Goal: Transaction & Acquisition: Obtain resource

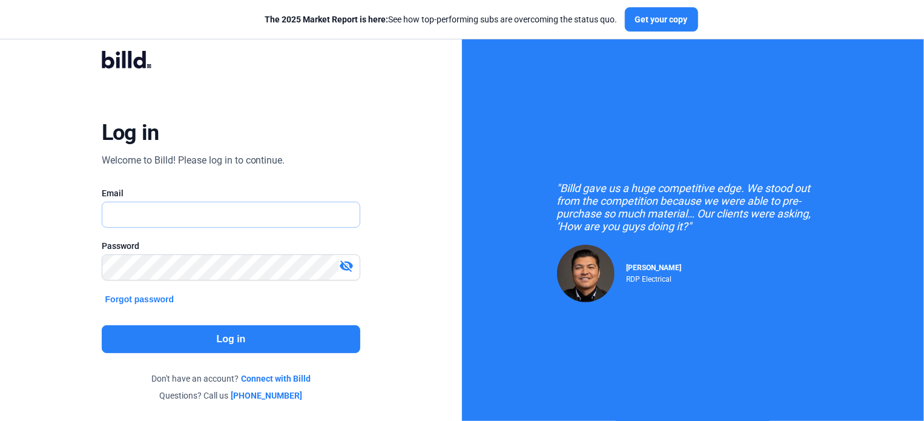
click at [145, 217] on input "text" at bounding box center [231, 214] width 258 height 25
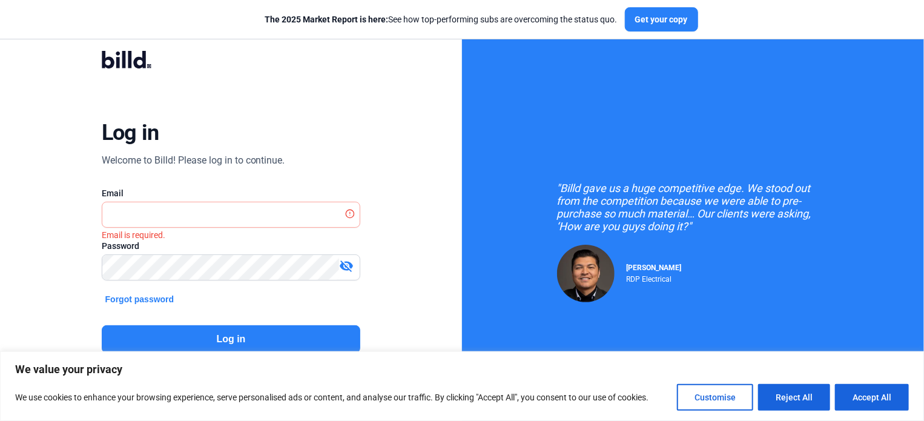
click at [177, 196] on div "Email" at bounding box center [231, 193] width 259 height 12
drag, startPoint x: 161, startPoint y: 223, endPoint x: 157, endPoint y: 207, distance: 16.2
click at [161, 223] on input "text" at bounding box center [231, 214] width 258 height 25
paste input "[EMAIL_ADDRESS][DOMAIN_NAME]"
type input "[EMAIL_ADDRESS][DOMAIN_NAME]"
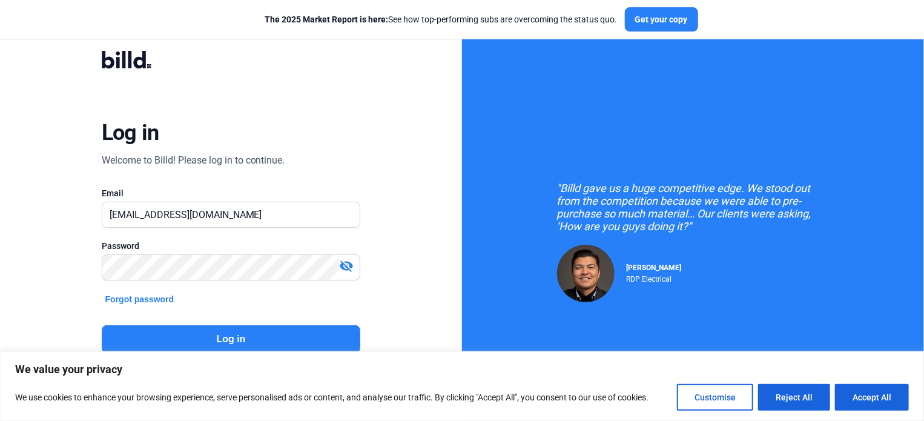
click at [250, 343] on button "Log in" at bounding box center [231, 339] width 259 height 28
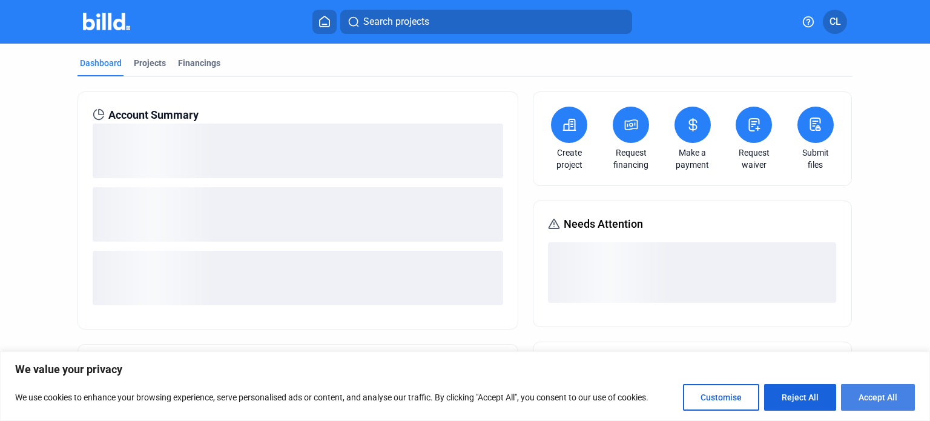
click at [887, 404] on button "Accept All" at bounding box center [878, 397] width 74 height 27
checkbox input "true"
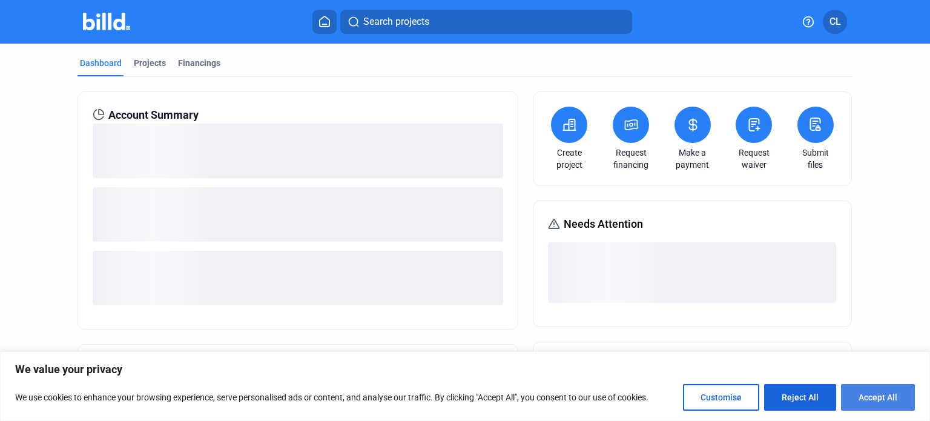
checkbox input "true"
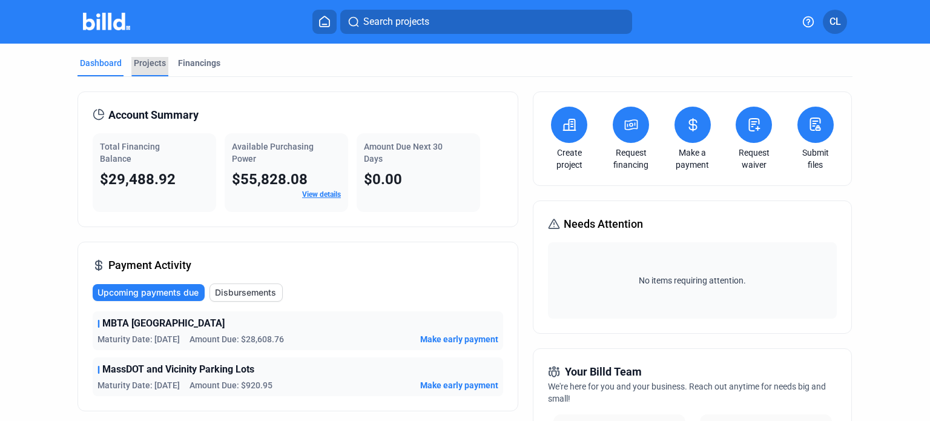
click at [148, 65] on div "Projects" at bounding box center [150, 63] width 32 height 12
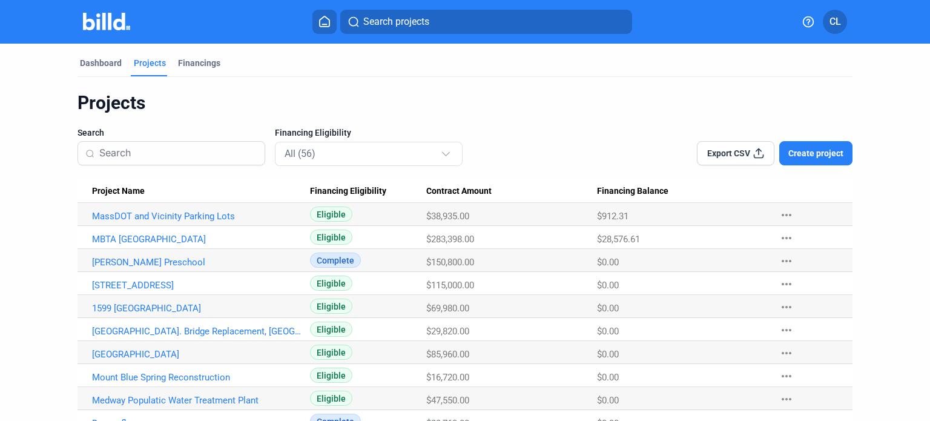
click at [173, 151] on input at bounding box center [178, 153] width 158 height 25
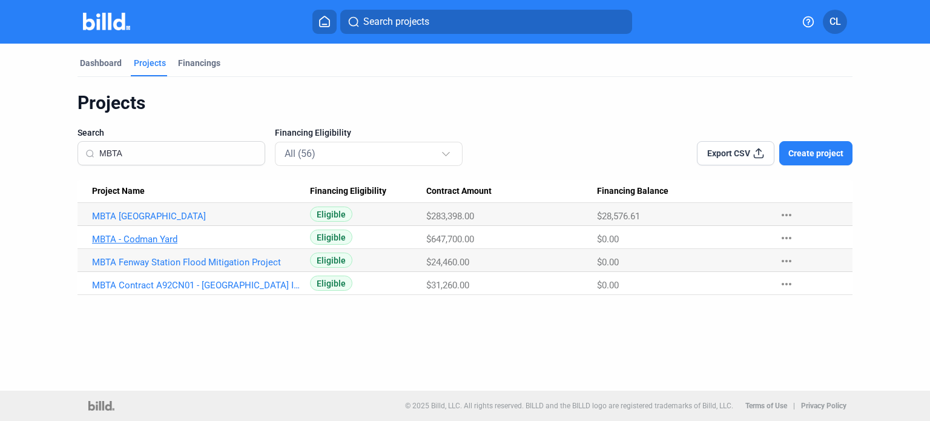
type input "MBTA"
click at [166, 240] on link "MBTA - Codman Yard" at bounding box center [197, 239] width 210 height 11
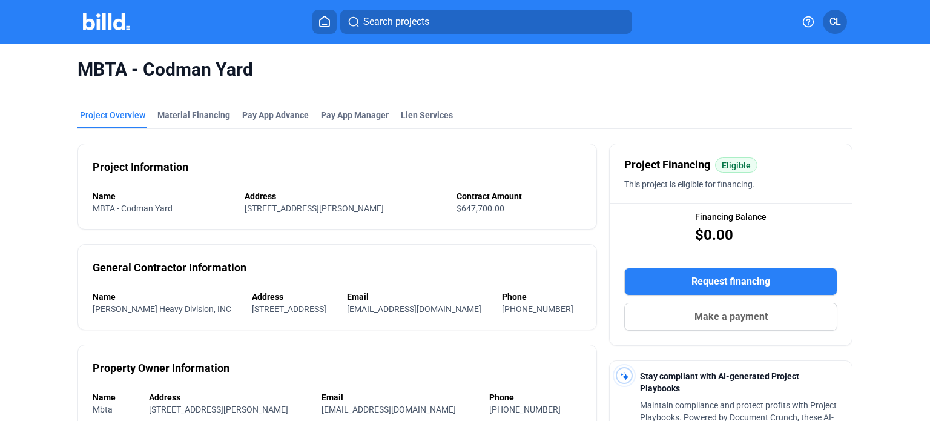
click at [114, 24] on img at bounding box center [107, 22] width 48 height 18
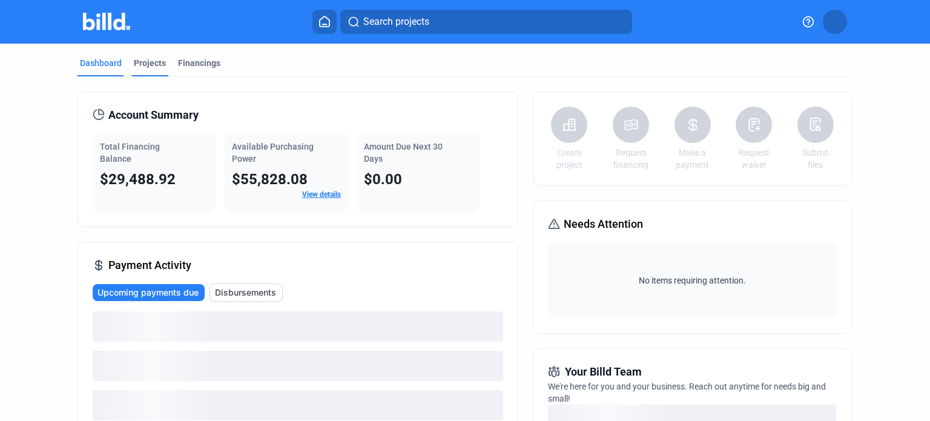
click at [152, 66] on div "Projects" at bounding box center [150, 63] width 32 height 12
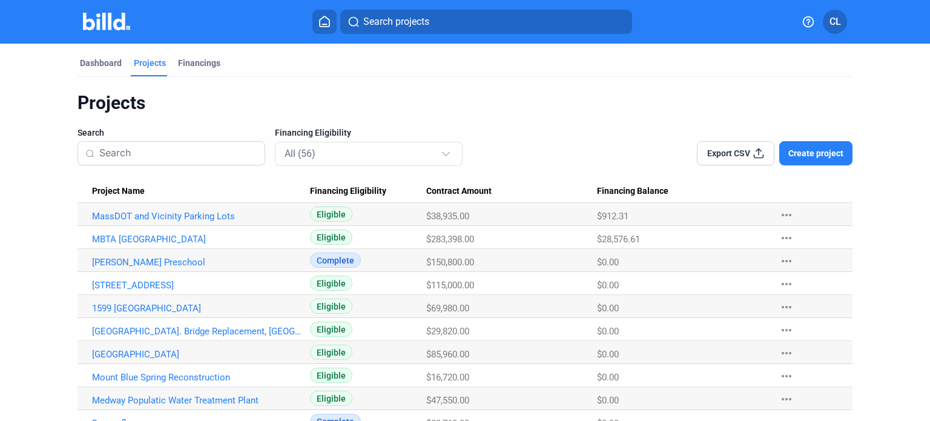
click at [200, 157] on input at bounding box center [178, 153] width 158 height 25
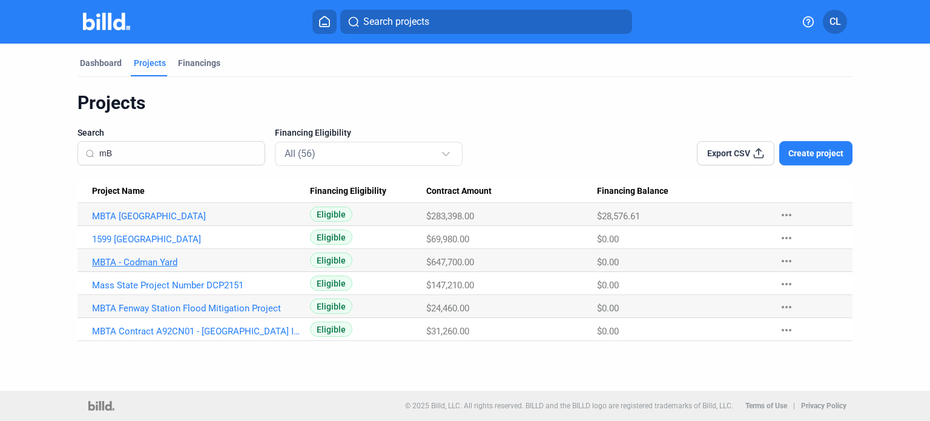
type input "mB"
click at [155, 260] on link "MBTA - Codman Yard" at bounding box center [197, 262] width 210 height 11
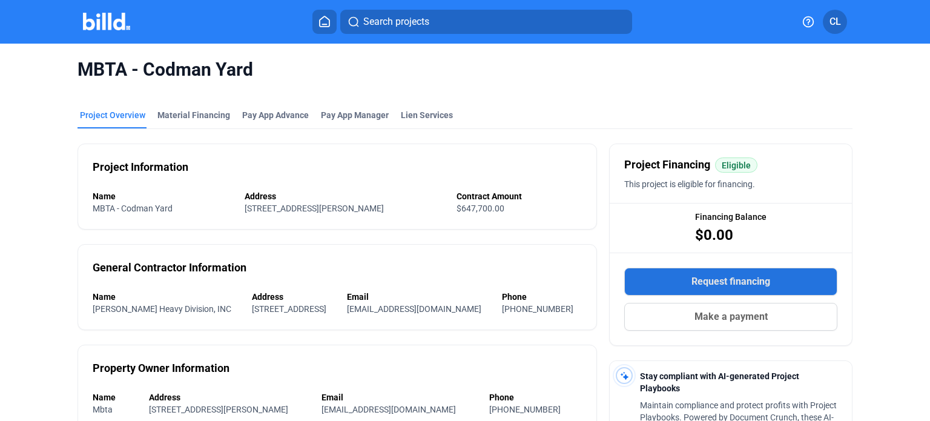
click at [733, 281] on span "Request financing" at bounding box center [731, 281] width 79 height 15
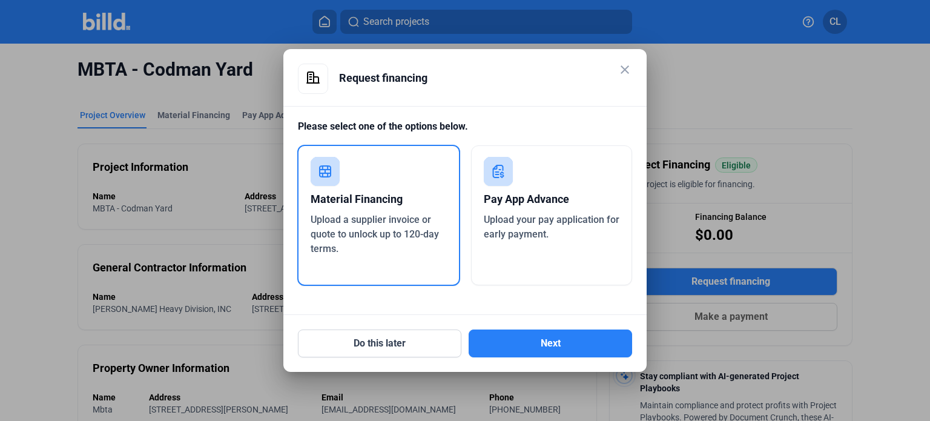
click at [400, 249] on div "Upload a supplier invoice or quote to unlock up to 120-day terms." at bounding box center [379, 235] width 136 height 44
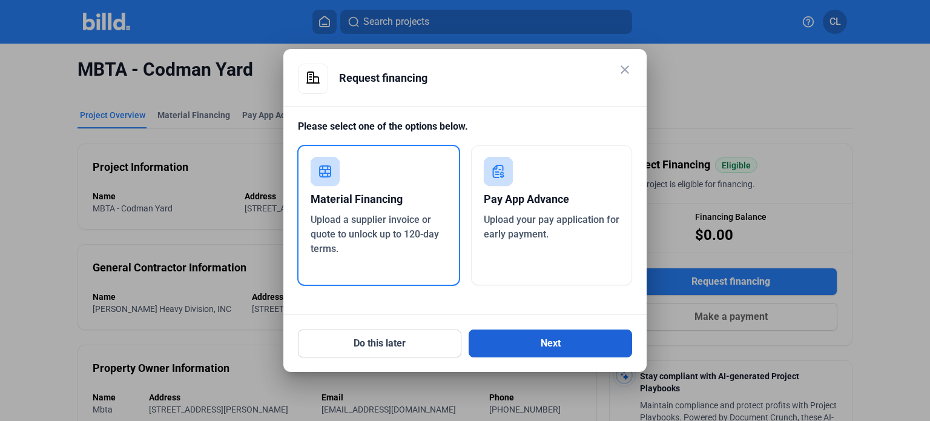
click at [524, 352] on button "Next" at bounding box center [551, 343] width 164 height 28
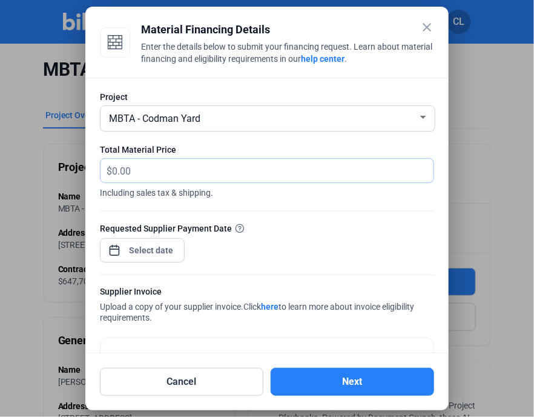
click at [116, 171] on input "text" at bounding box center [273, 171] width 322 height 24
type input "5,537.81"
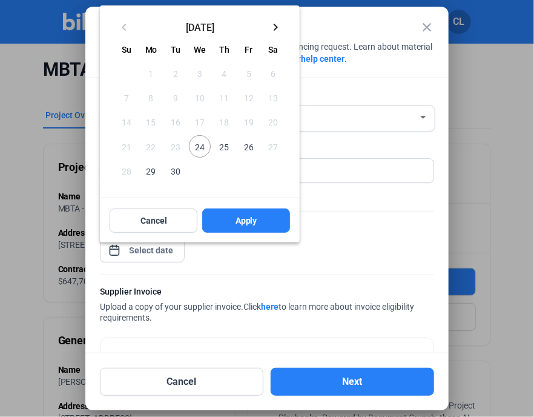
click at [144, 250] on div "close Material Financing Details Enter the details below to submit your financi…" at bounding box center [267, 208] width 534 height 417
click at [205, 148] on span "24" at bounding box center [200, 146] width 22 height 22
click at [237, 218] on span "Apply" at bounding box center [247, 220] width 22 height 12
type input "[DATE]"
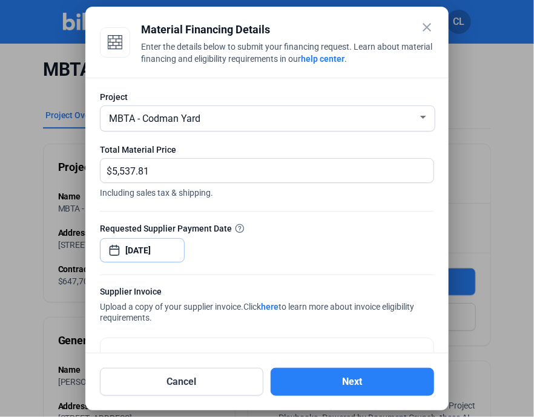
scroll to position [81, 0]
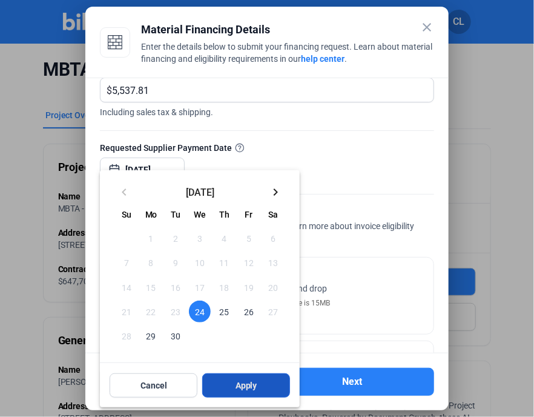
click at [251, 392] on button "Apply" at bounding box center [246, 385] width 88 height 24
click at [241, 387] on span "Apply" at bounding box center [247, 385] width 22 height 12
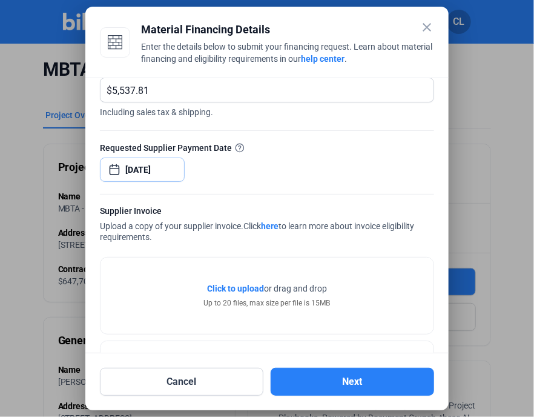
scroll to position [126, 0]
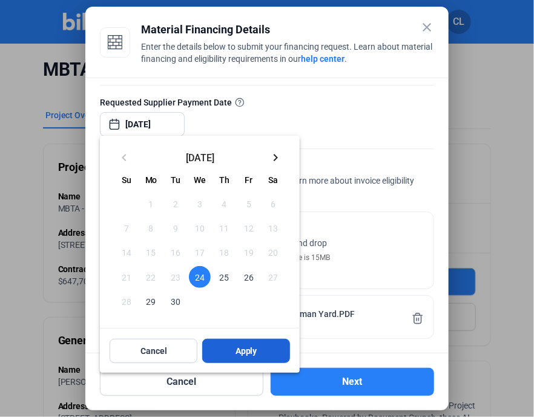
click at [266, 348] on button "Apply" at bounding box center [246, 351] width 88 height 24
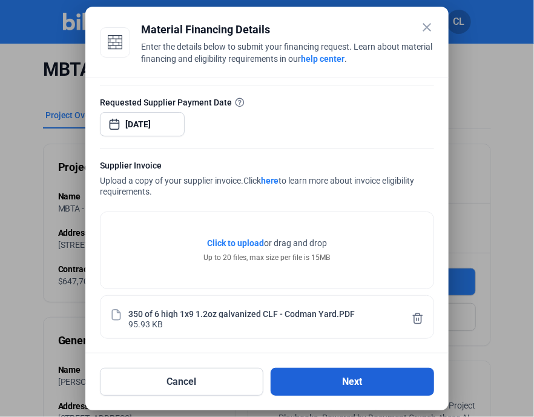
click at [334, 372] on button "Next" at bounding box center [353, 382] width 164 height 28
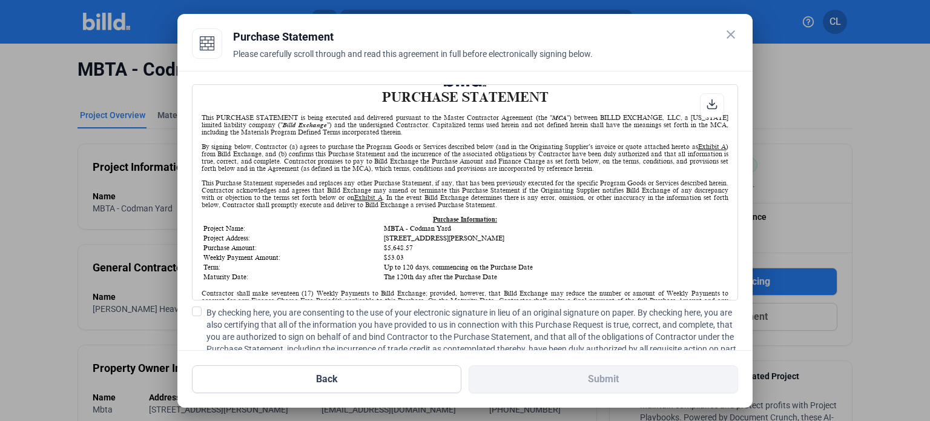
scroll to position [0, 0]
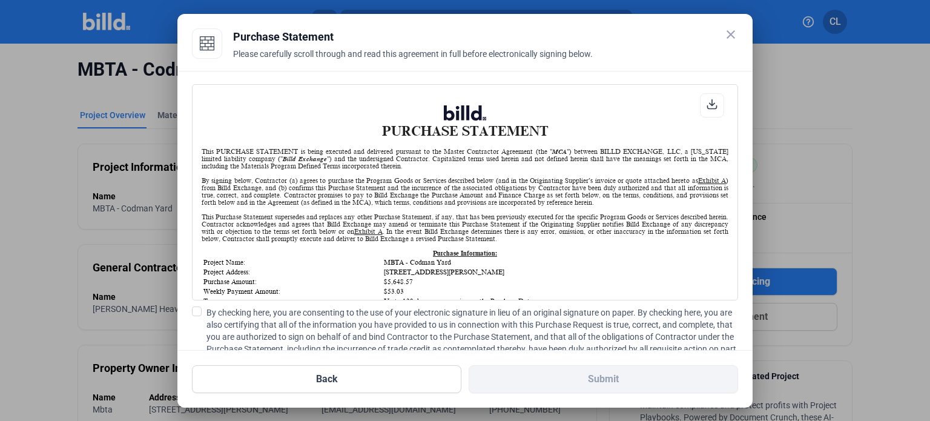
click at [713, 107] on div at bounding box center [712, 105] width 24 height 24
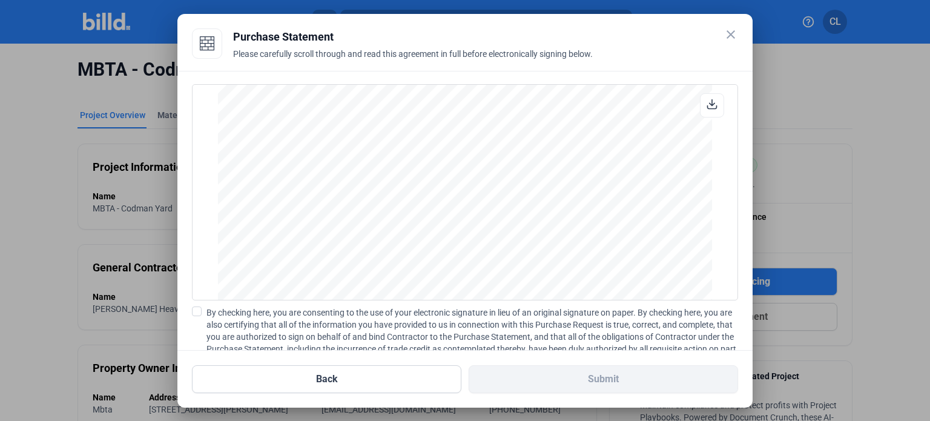
scroll to position [1004, 0]
click at [197, 311] on span at bounding box center [197, 311] width 10 height 10
click at [0, 0] on input "By checking here, you are consenting to the use of your electronic signature in…" at bounding box center [0, 0] width 0 height 0
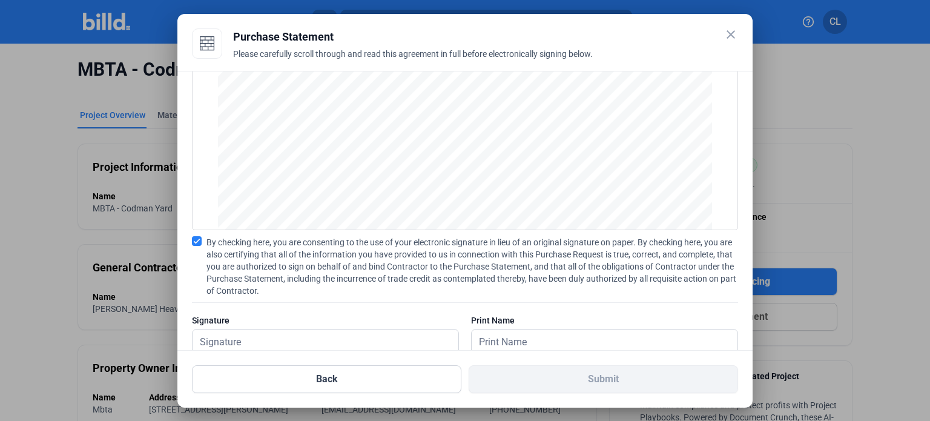
scroll to position [101, 0]
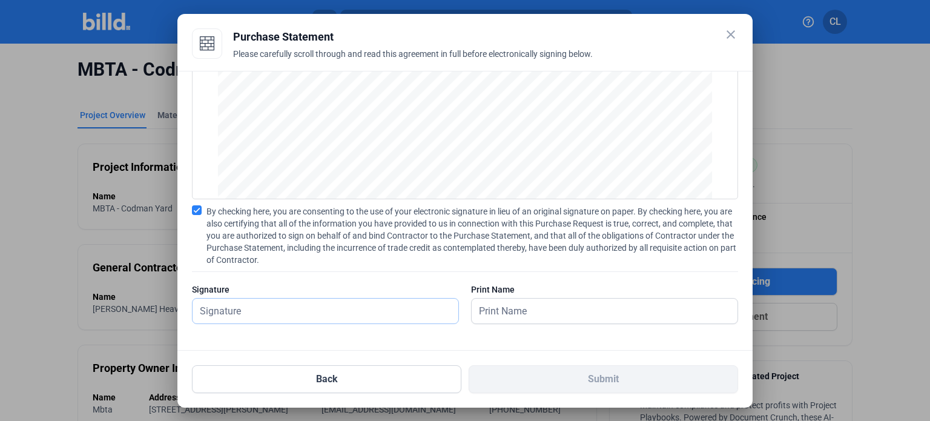
click at [331, 314] on input "text" at bounding box center [326, 311] width 266 height 25
type input "[PERSON_NAME]"
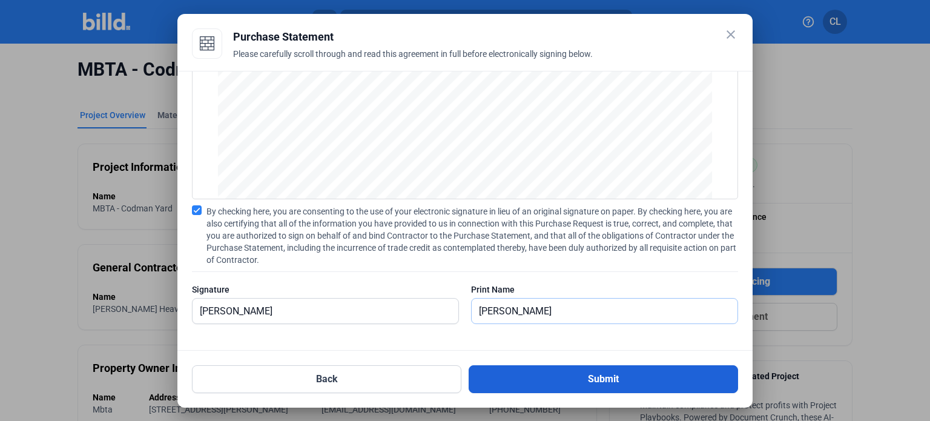
type input "[PERSON_NAME]"
click at [607, 374] on button "Submit" at bounding box center [603, 379] width 269 height 28
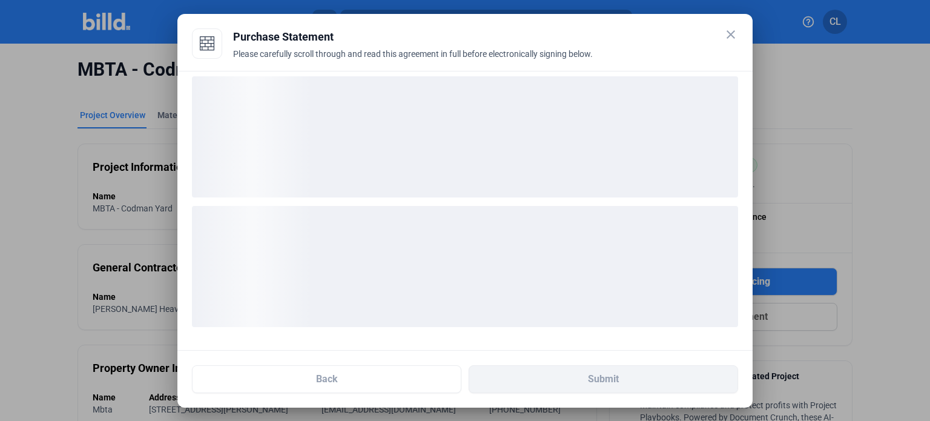
scroll to position [7, 0]
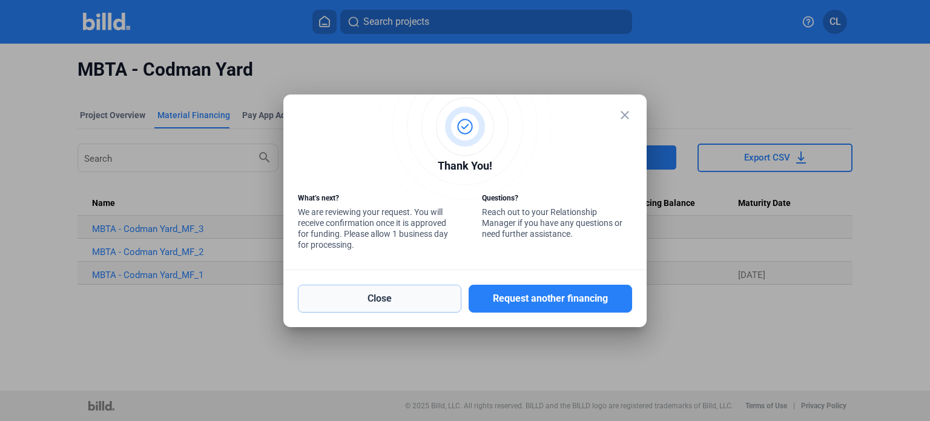
click at [445, 302] on button "Close" at bounding box center [380, 299] width 164 height 28
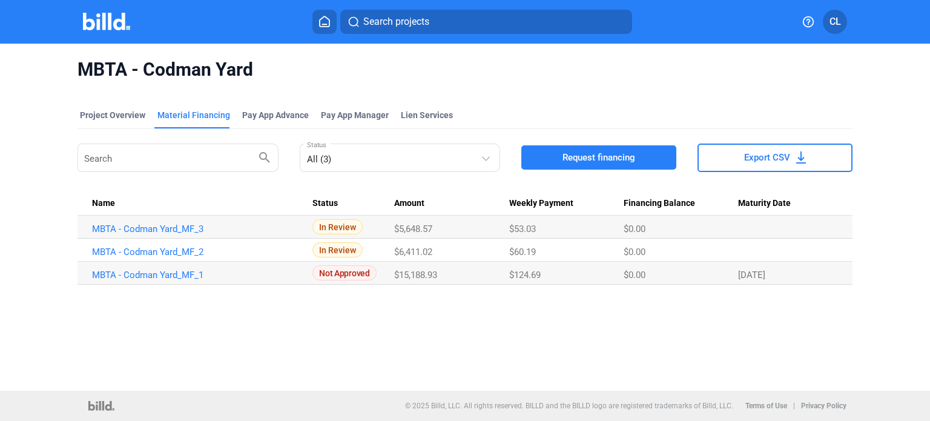
drag, startPoint x: 73, startPoint y: 221, endPoint x: 110, endPoint y: 219, distance: 37.0
click at [110, 219] on div "MBTA - Codman Yard Project Overview Material Financing Pay App Advance Pay App …" at bounding box center [465, 217] width 930 height 347
click at [235, 223] on link "MBTA - Codman Yard_MF_3" at bounding box center [197, 228] width 210 height 11
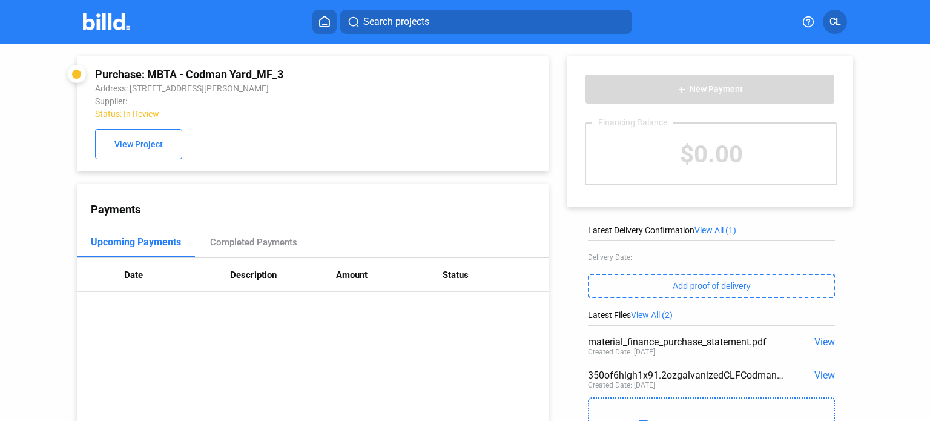
drag, startPoint x: 93, startPoint y: 75, endPoint x: 289, endPoint y: 79, distance: 195.6
click at [289, 79] on div "Purchase: MBTA - Codman Yard_MF_3 Address: [STREET_ADDRESS][PERSON_NAME] Suppli…" at bounding box center [313, 114] width 472 height 116
copy div "Purchase: MBTA - Codman Yard_MF_3"
click at [148, 156] on button "View Project" at bounding box center [138, 144] width 87 height 30
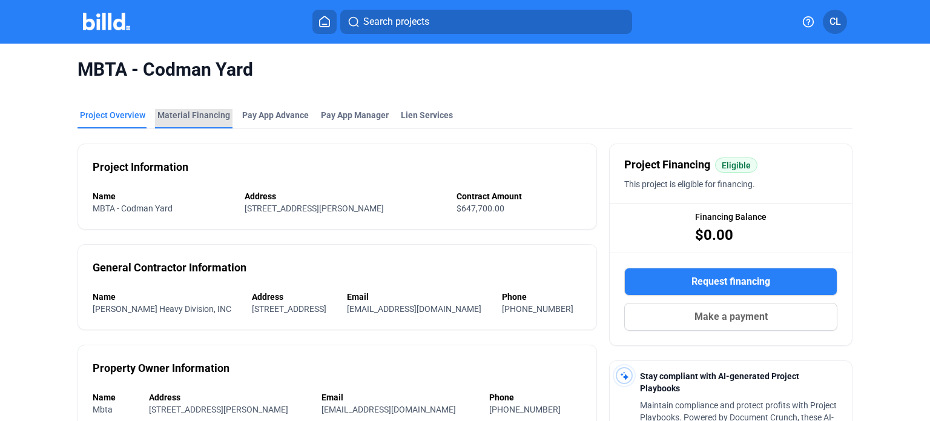
click at [202, 122] on div "Material Financing" at bounding box center [194, 118] width 78 height 19
